Goal: Task Accomplishment & Management: Manage account settings

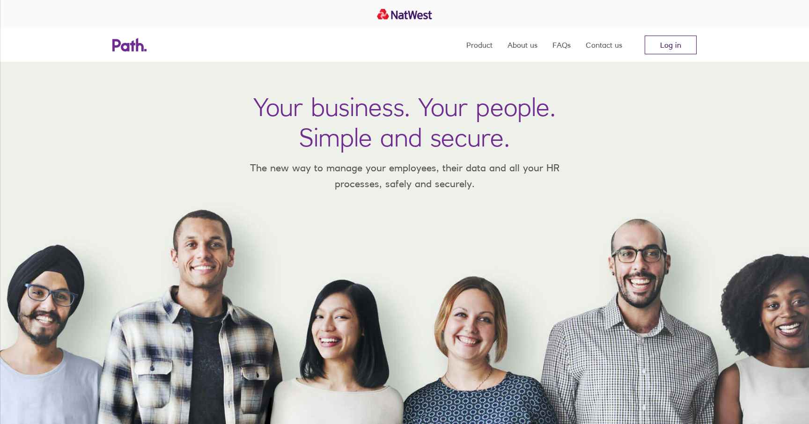
click at [684, 44] on link "Log in" at bounding box center [670, 45] width 52 height 19
click at [669, 50] on link "Log in" at bounding box center [670, 45] width 52 height 19
